Goal: Transaction & Acquisition: Register for event/course

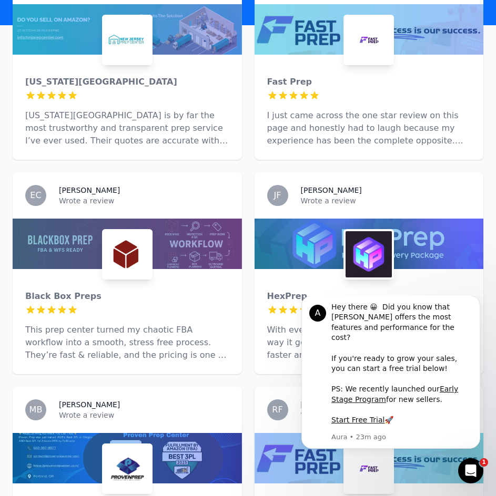
scroll to position [526, 0]
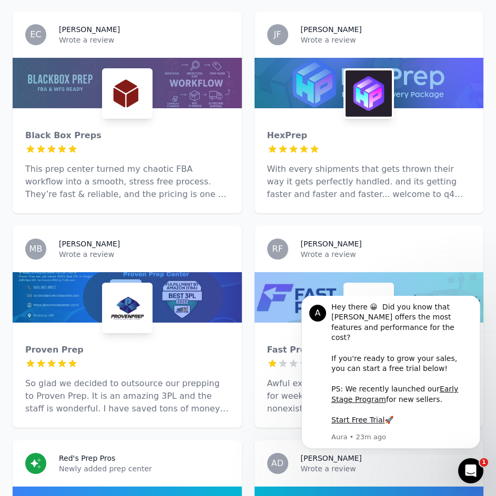
click at [348, 70] on img at bounding box center [369, 93] width 46 height 46
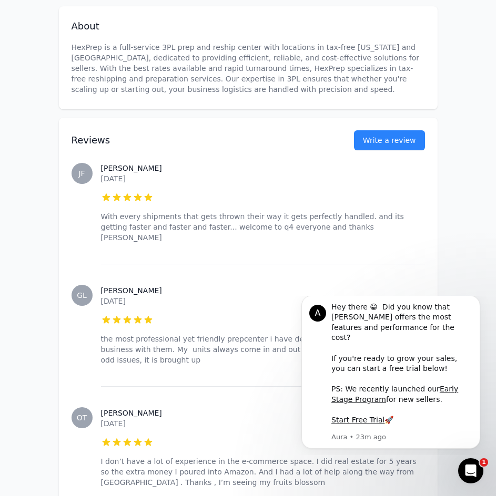
scroll to position [105, 0]
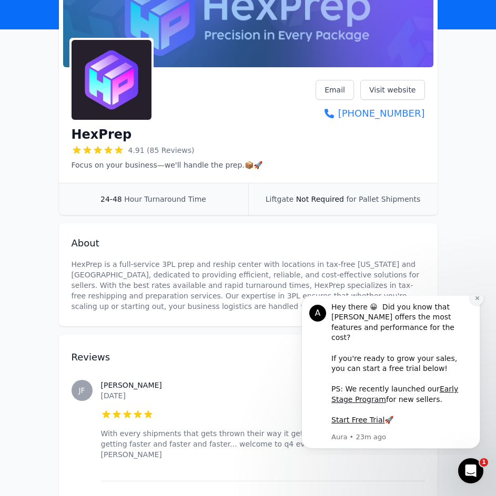
click at [476, 301] on icon "Dismiss notification" at bounding box center [477, 299] width 6 height 6
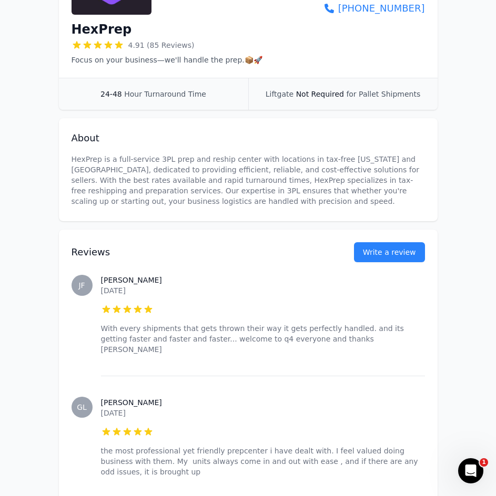
scroll to position [0, 0]
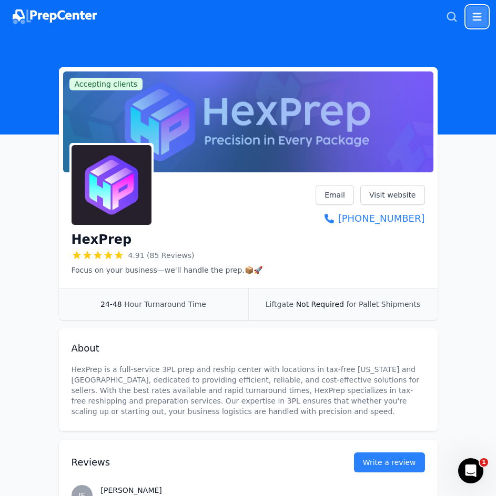
click at [474, 18] on icon "button" at bounding box center [477, 17] width 13 height 13
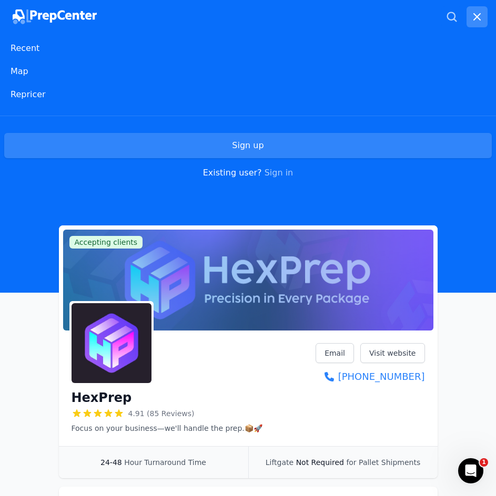
click at [182, 150] on link "Sign up" at bounding box center [248, 145] width 488 height 25
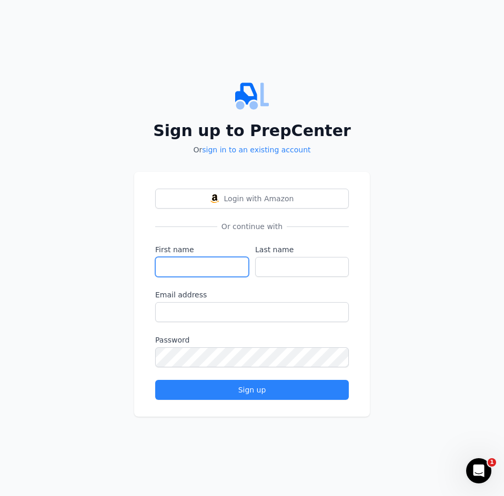
click at [236, 260] on input "First name" at bounding box center [202, 267] width 94 height 20
type input "[PERSON_NAME]"
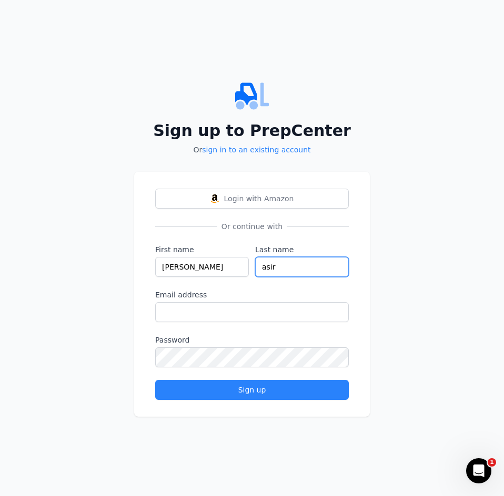
type input "asir"
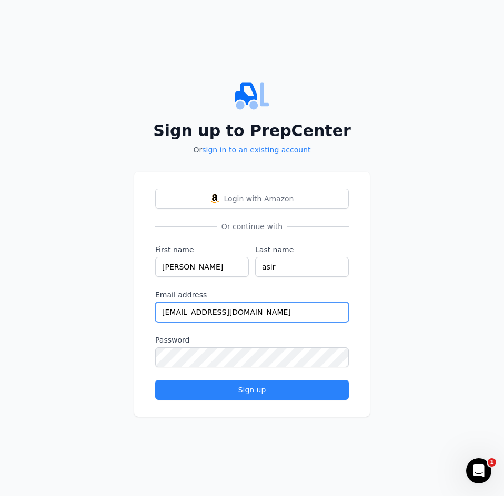
type input "[EMAIL_ADDRESS][DOMAIN_NAME]"
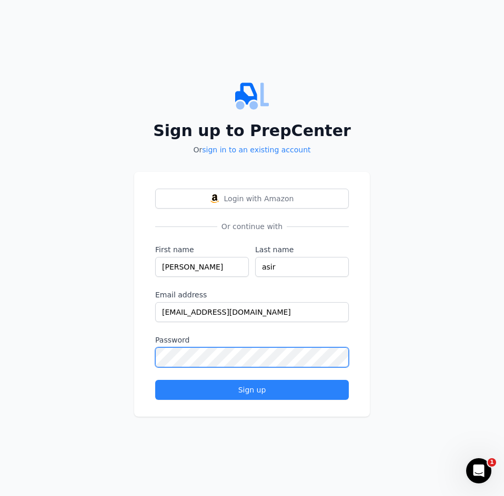
click at [155, 380] on button "Sign up" at bounding box center [252, 390] width 194 height 20
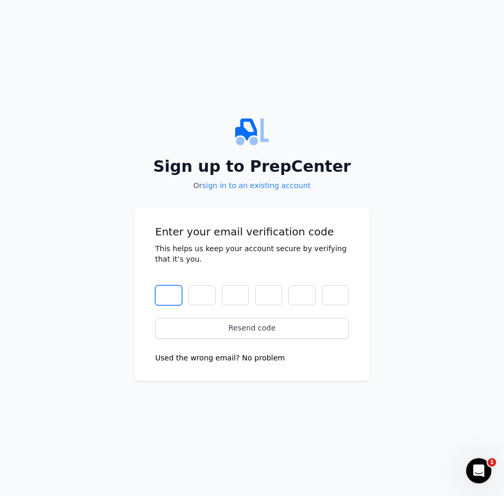
click at [163, 297] on input "text" at bounding box center [168, 296] width 27 height 20
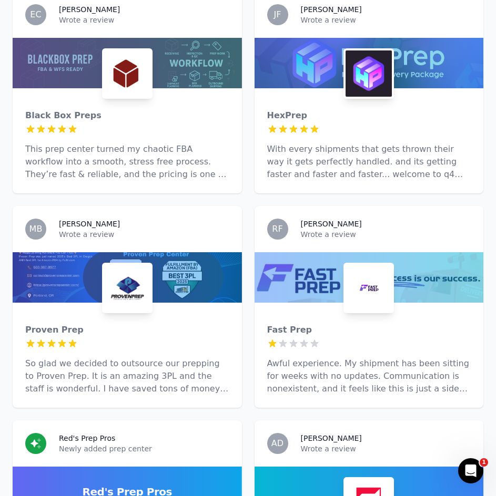
scroll to position [579, 0]
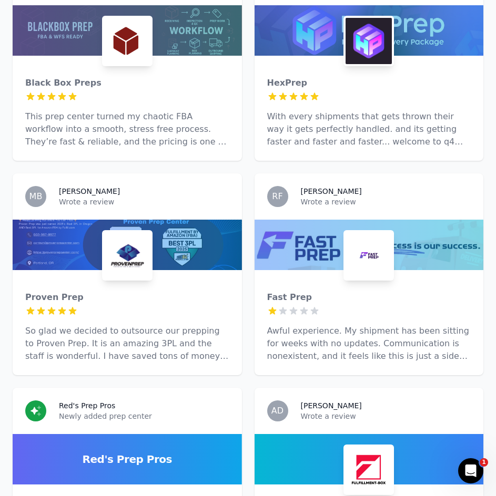
click at [333, 56] on div "HexPrep 5 out of 5 stars With every shipments that gets thrown their way it get…" at bounding box center [369, 108] width 229 height 105
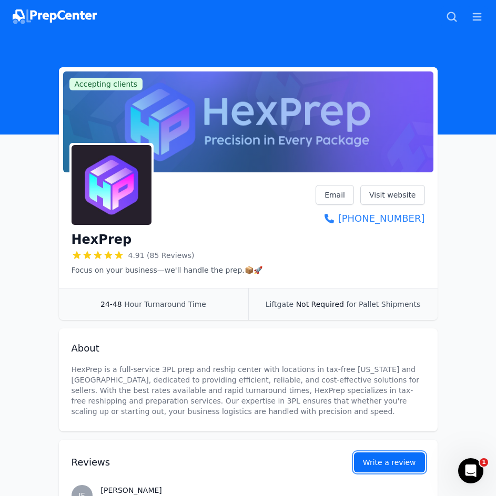
click at [399, 467] on button "Write a review" at bounding box center [389, 463] width 71 height 20
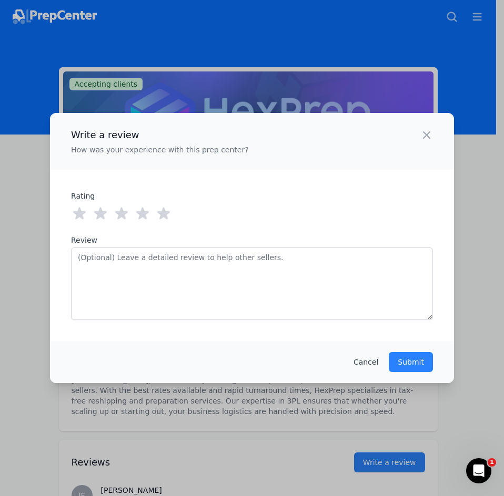
drag, startPoint x: 161, startPoint y: 210, endPoint x: 271, endPoint y: 260, distance: 121.4
click at [161, 210] on icon at bounding box center [163, 214] width 17 height 17
click at [418, 366] on p "Submit" at bounding box center [411, 362] width 26 height 11
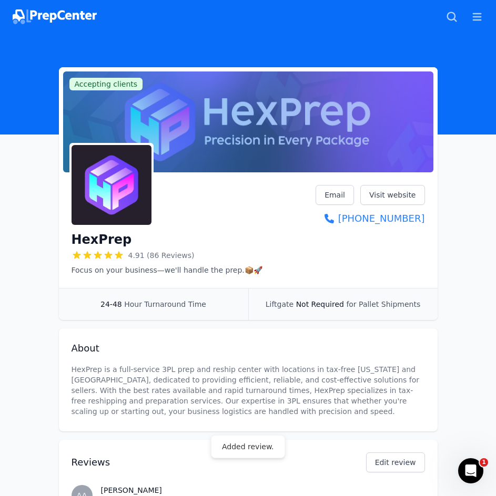
click at [69, 19] on img at bounding box center [55, 16] width 84 height 15
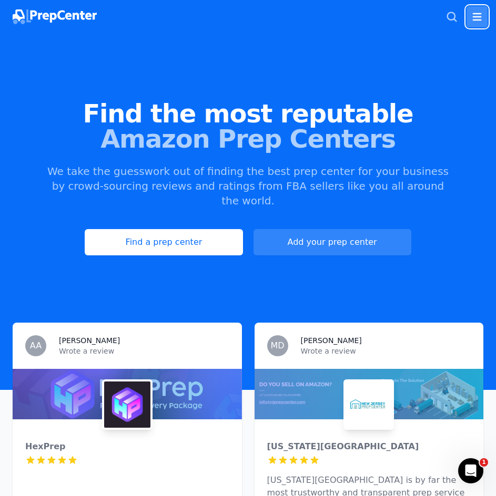
click at [478, 16] on icon "button" at bounding box center [477, 16] width 9 height 7
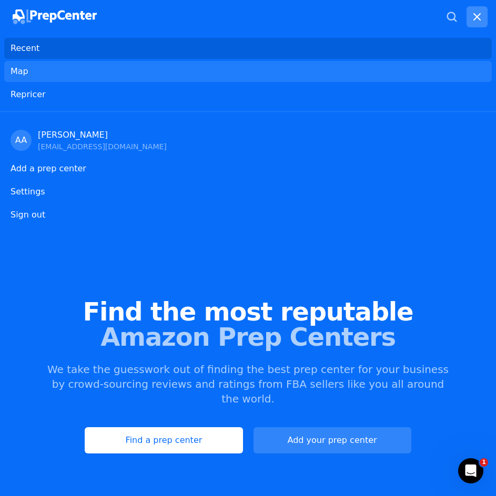
click at [54, 62] on link "Map" at bounding box center [248, 71] width 488 height 21
